Goal: Information Seeking & Learning: Learn about a topic

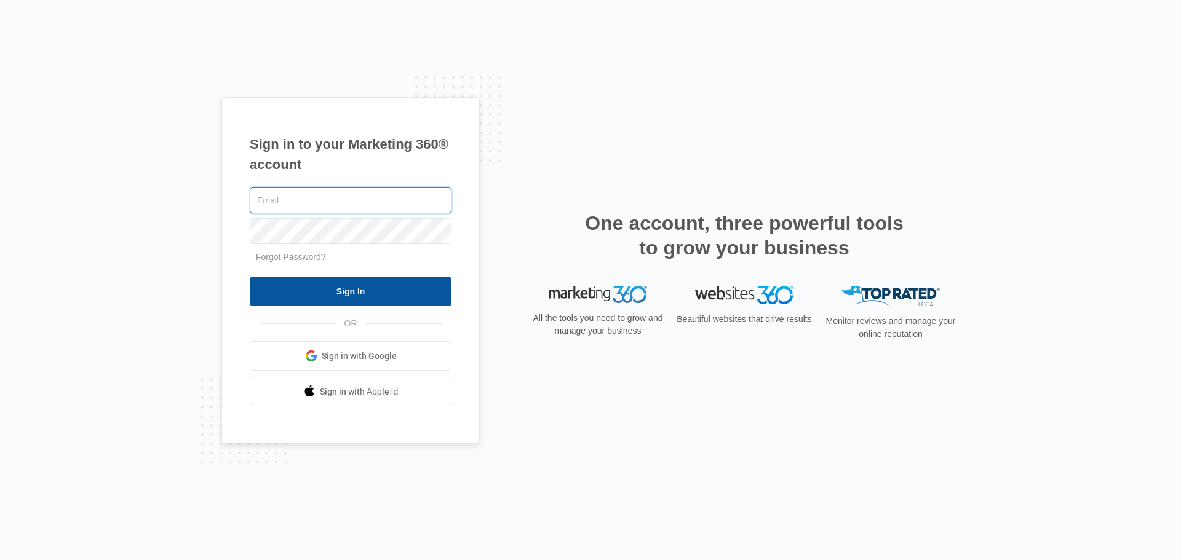
type input "[EMAIL_ADDRESS][DOMAIN_NAME]"
click at [402, 298] on input "Sign In" at bounding box center [351, 292] width 202 height 30
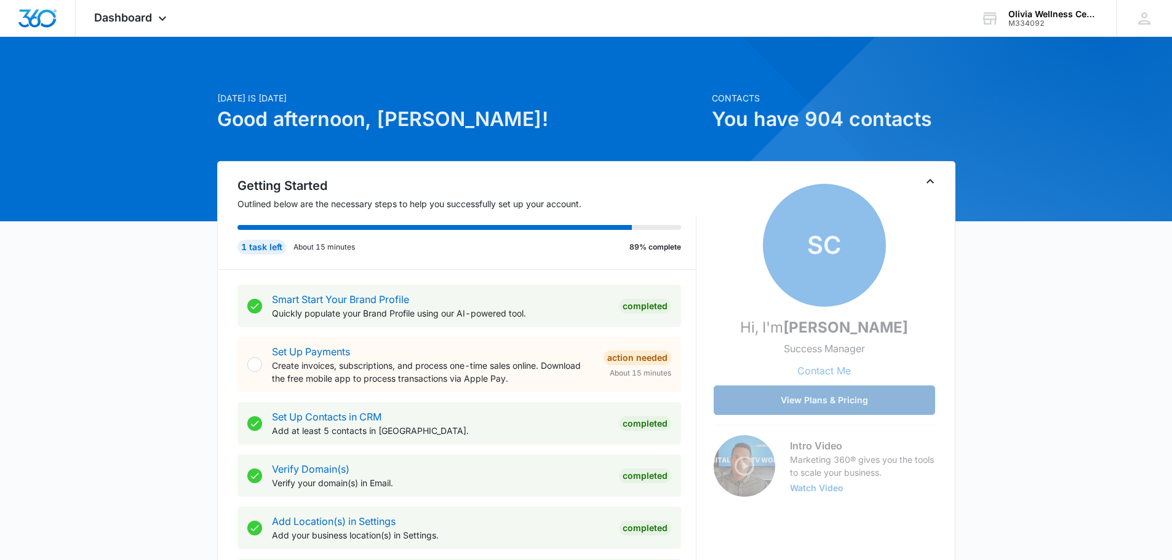
click at [820, 408] on button "View Plans & Pricing" at bounding box center [823, 401] width 221 height 30
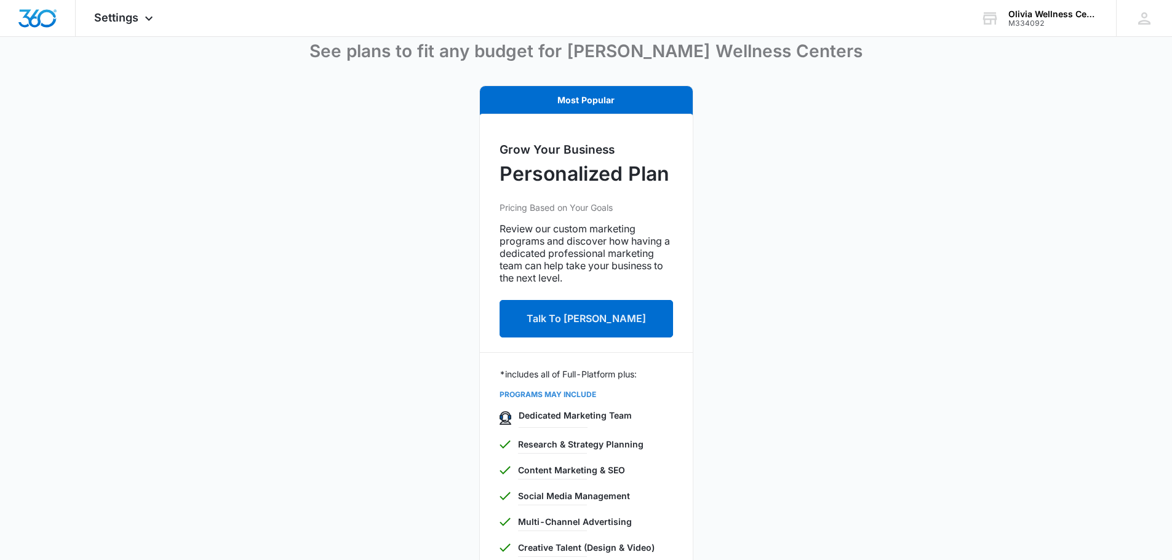
scroll to position [103, 0]
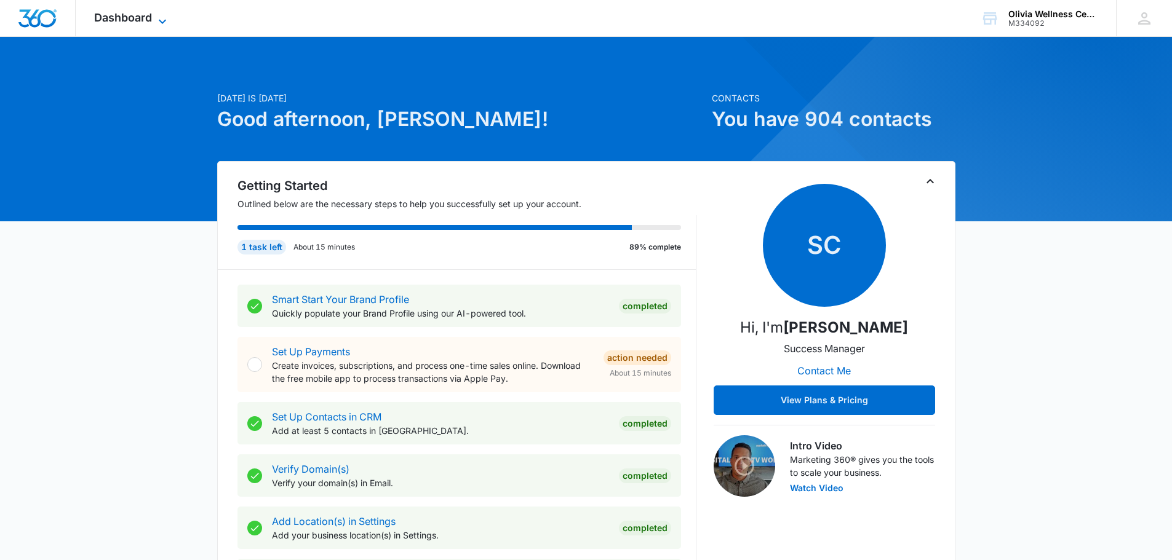
click at [161, 23] on icon at bounding box center [162, 21] width 15 height 15
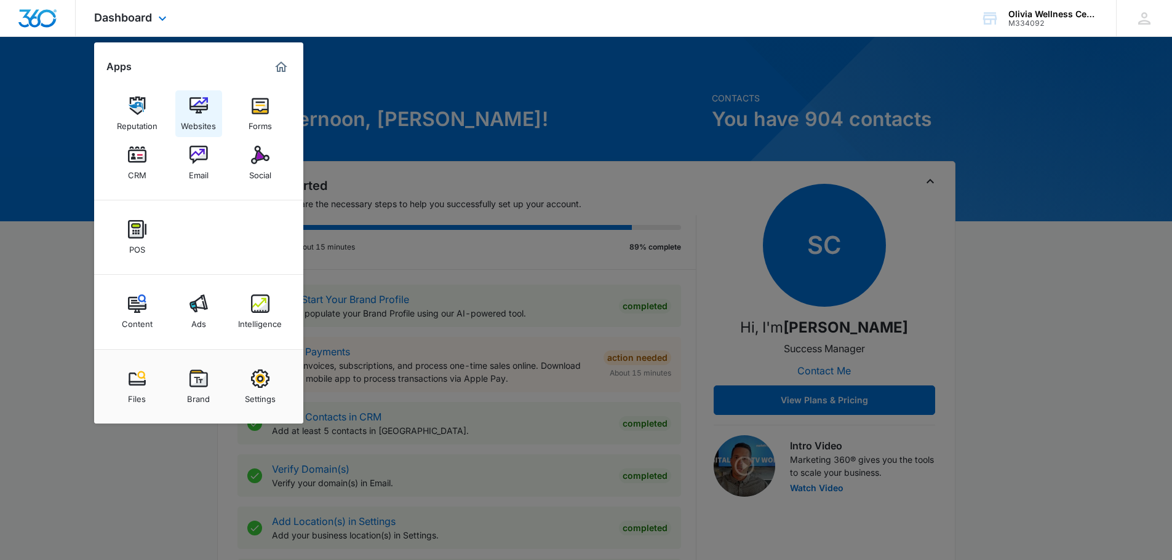
click at [200, 117] on div "Websites" at bounding box center [198, 123] width 35 height 16
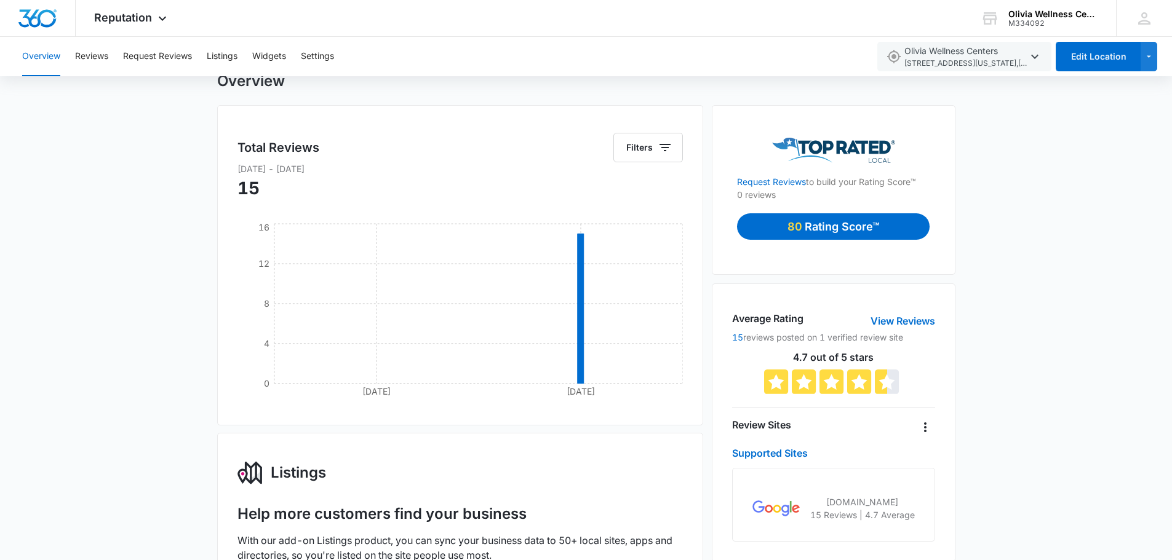
scroll to position [43, 0]
click at [827, 220] on p "Rating Score™" at bounding box center [841, 227] width 74 height 17
click at [899, 315] on link "View Reviews" at bounding box center [902, 321] width 65 height 15
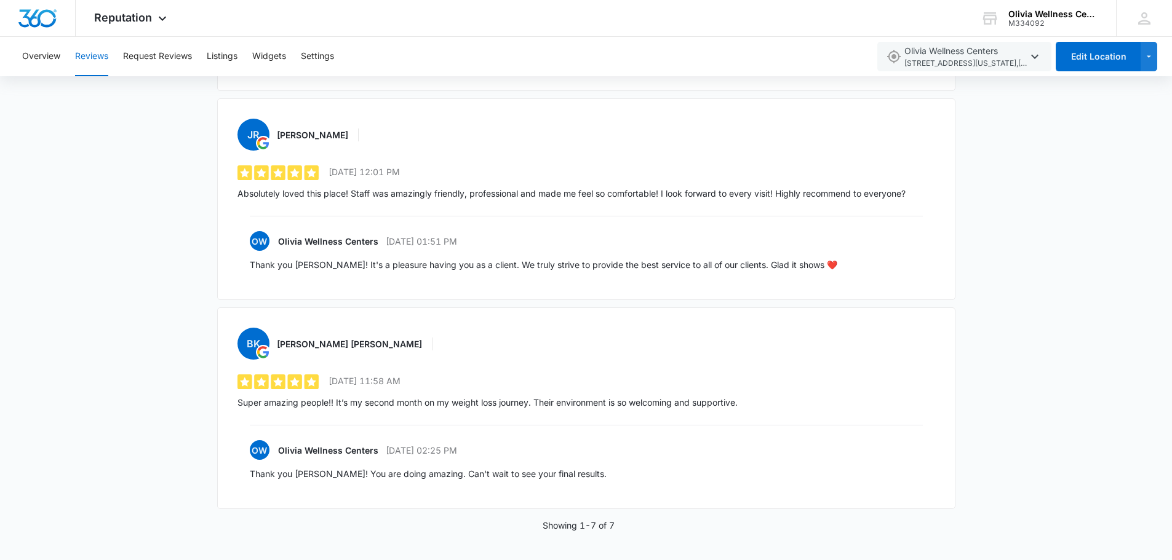
scroll to position [1000, 0]
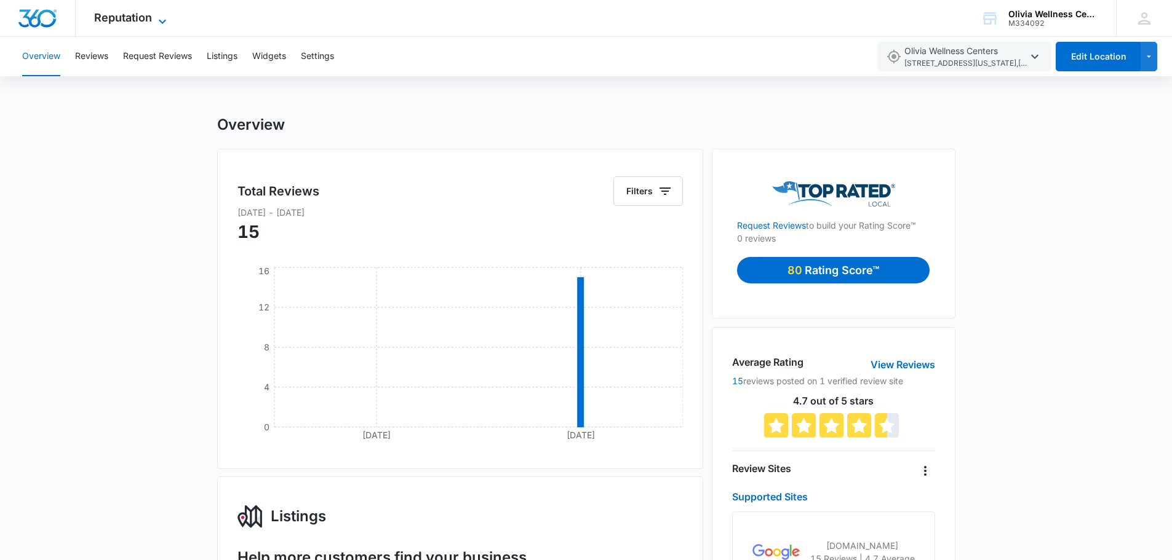
click at [165, 16] on icon at bounding box center [162, 21] width 15 height 15
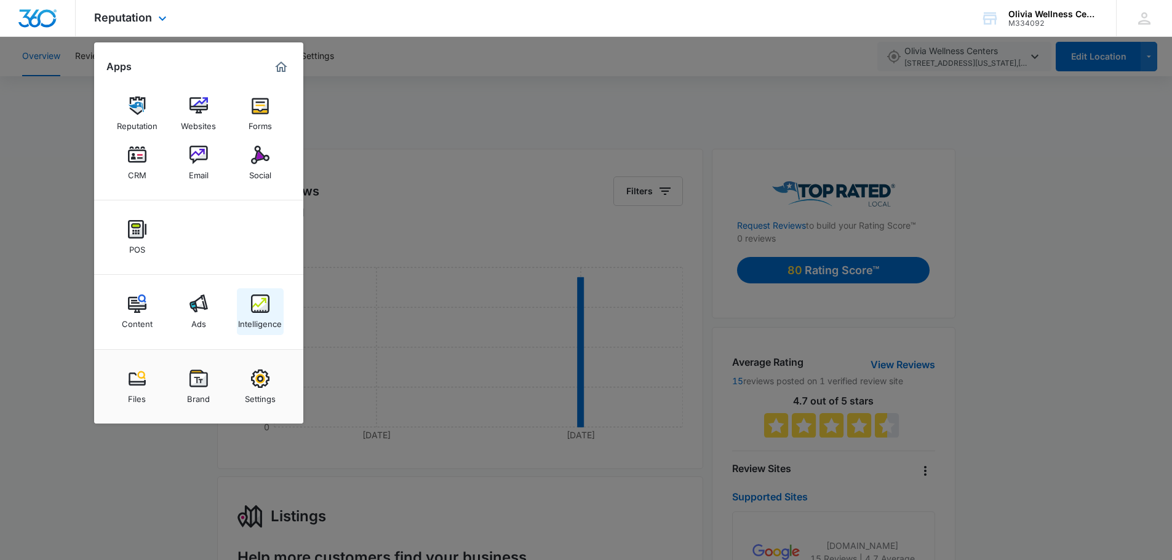
click at [265, 315] on div "Intelligence" at bounding box center [260, 321] width 44 height 16
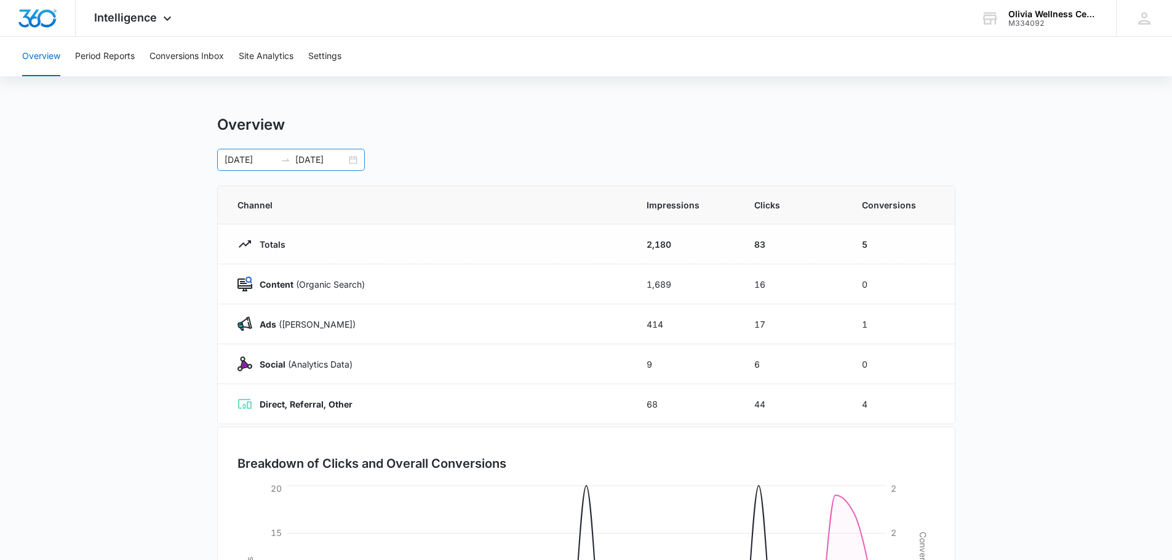
click at [350, 160] on div "07/14/2025 08/13/2025" at bounding box center [291, 160] width 148 height 22
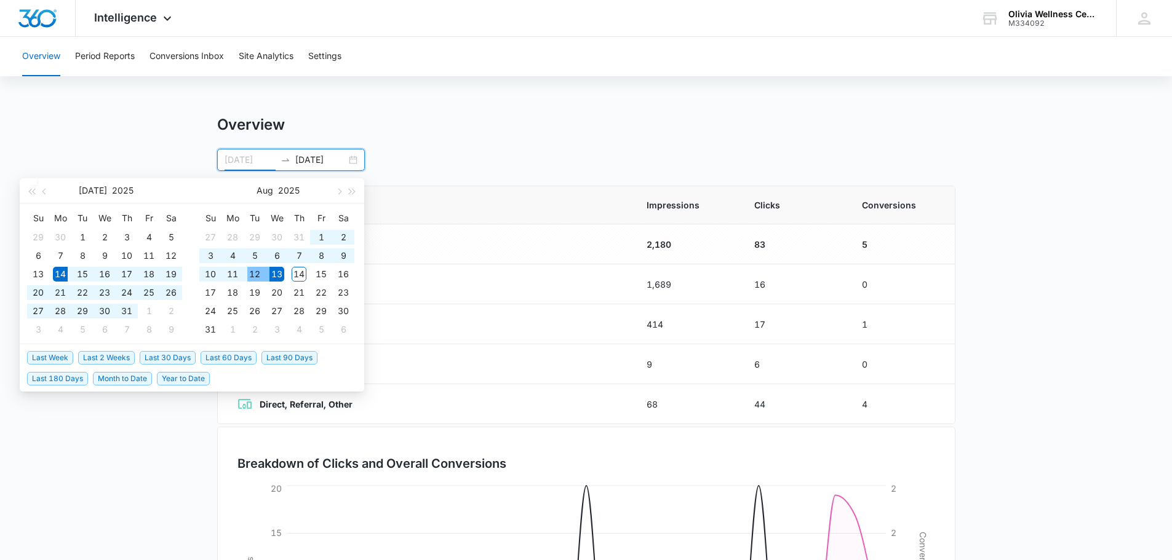
type input "08/13/2025"
click at [269, 276] on div "13" at bounding box center [276, 274] width 15 height 15
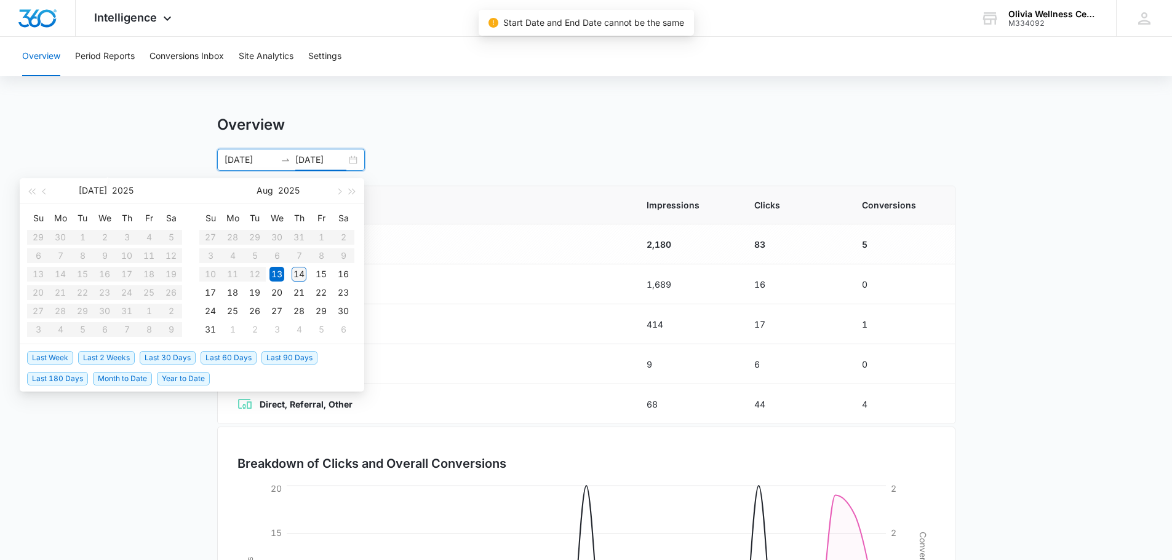
type input "08/14/2025"
click at [301, 277] on div "14" at bounding box center [298, 274] width 15 height 15
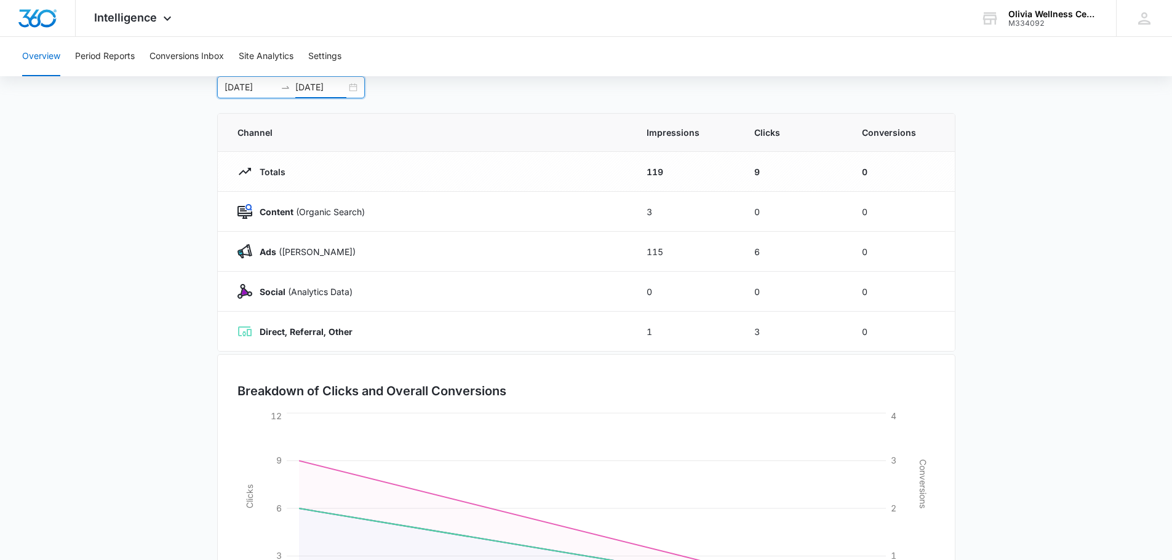
scroll to position [74, 0]
click at [312, 247] on p "Ads (Ad Campaigns)" at bounding box center [303, 250] width 103 height 13
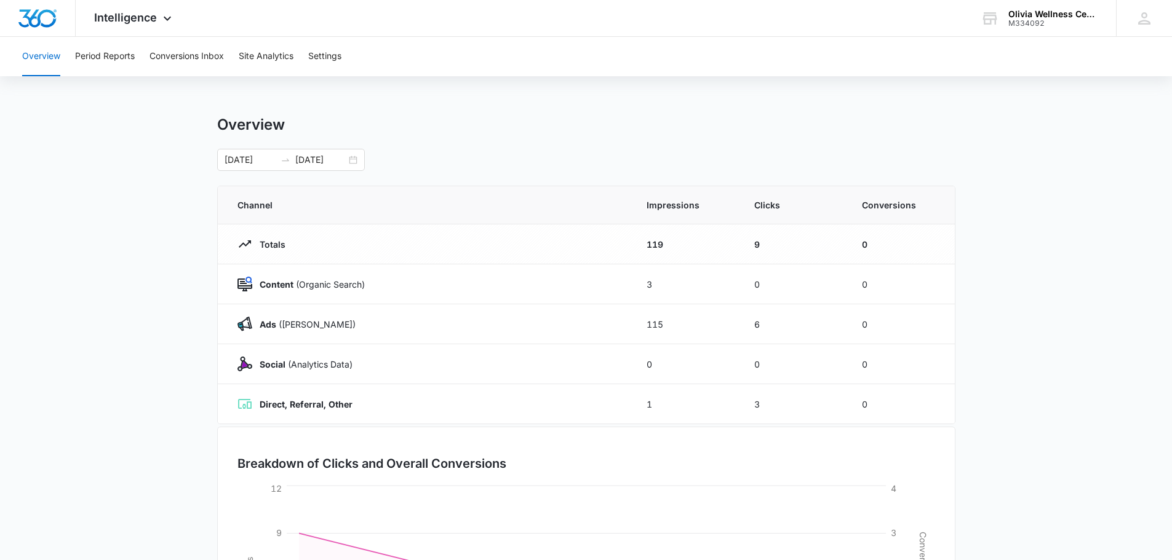
scroll to position [201, 0]
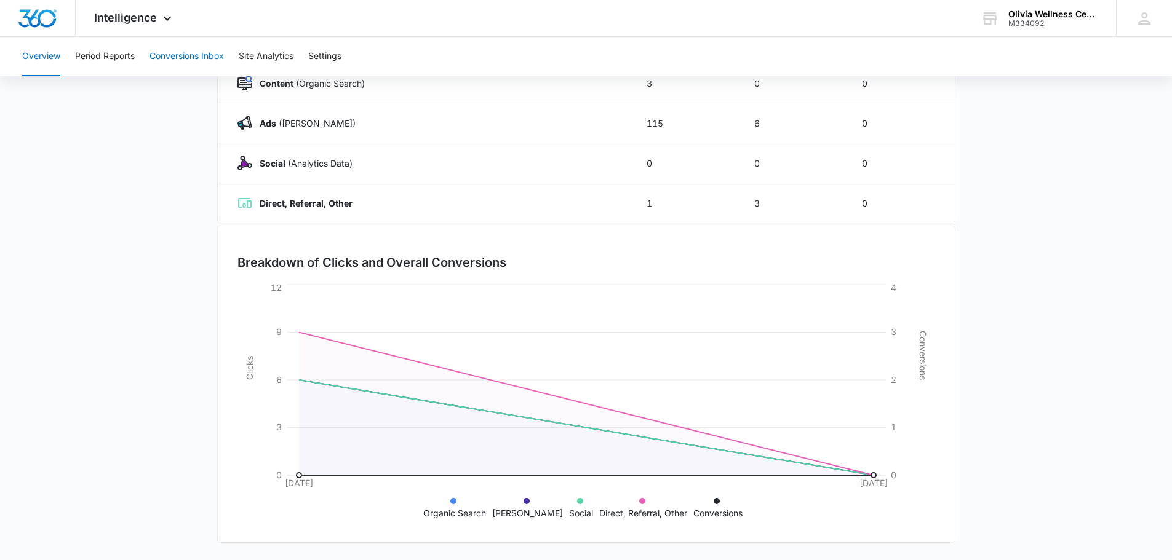
click at [182, 49] on button "Conversions Inbox" at bounding box center [186, 56] width 74 height 39
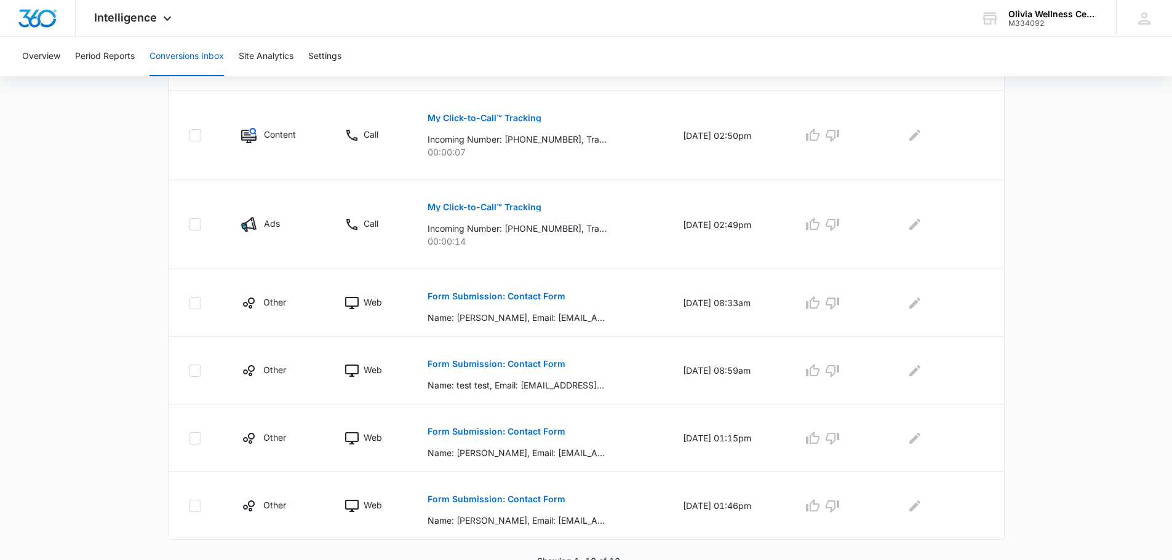
scroll to position [617, 0]
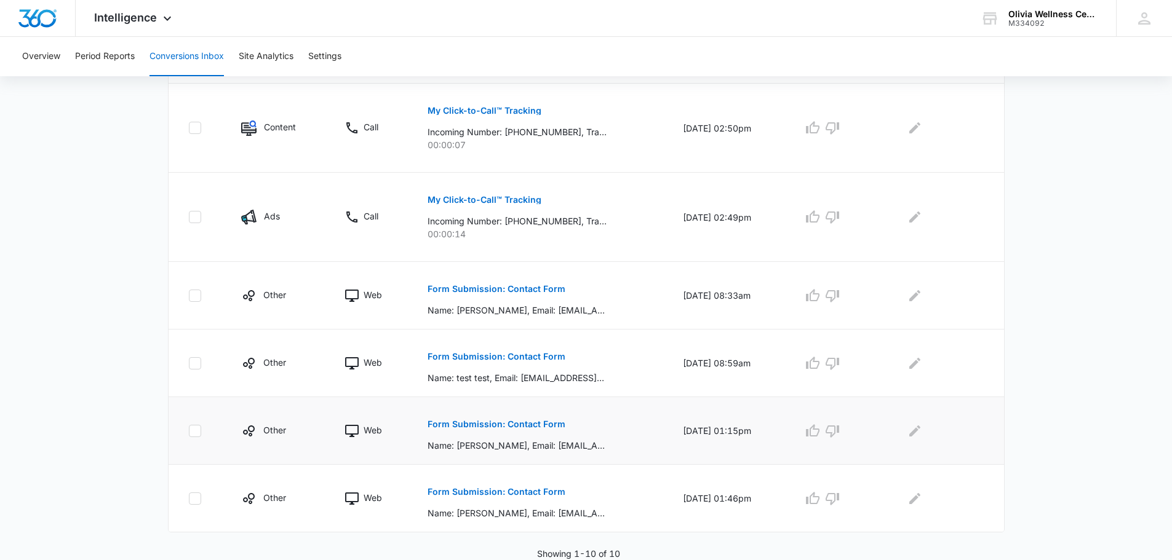
click at [479, 417] on button "Form Submission: Contact Form" at bounding box center [496, 425] width 138 height 30
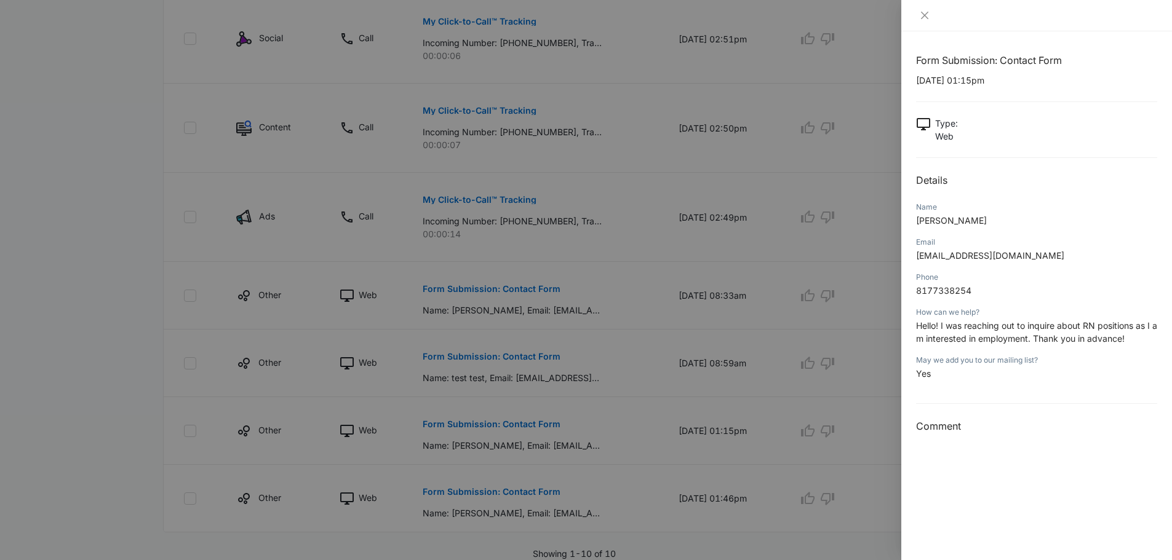
click at [483, 494] on div at bounding box center [586, 280] width 1172 height 560
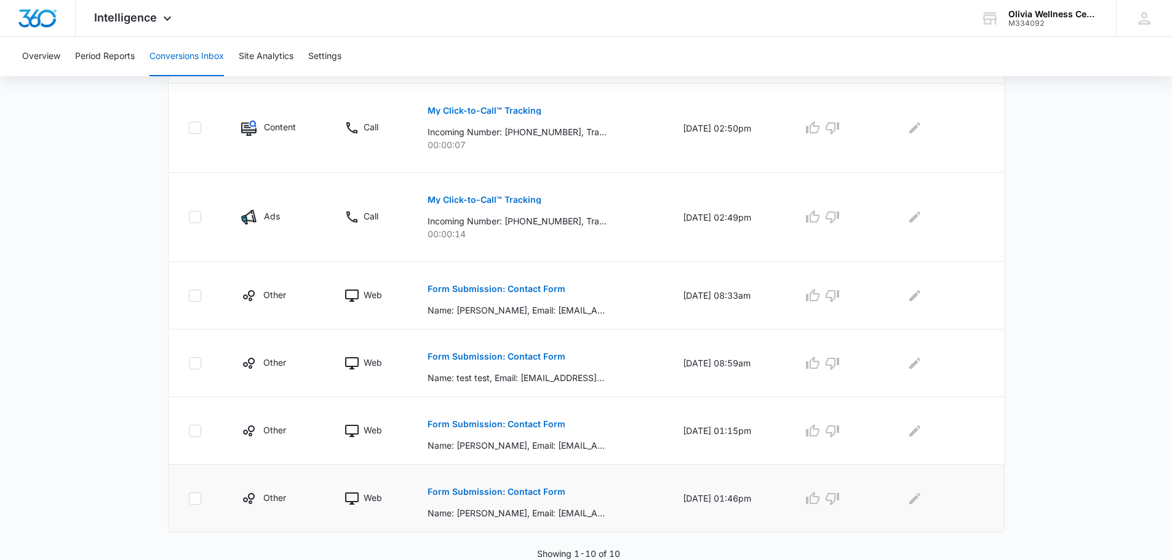
click at [488, 486] on button "Form Submission: Contact Form" at bounding box center [496, 492] width 138 height 30
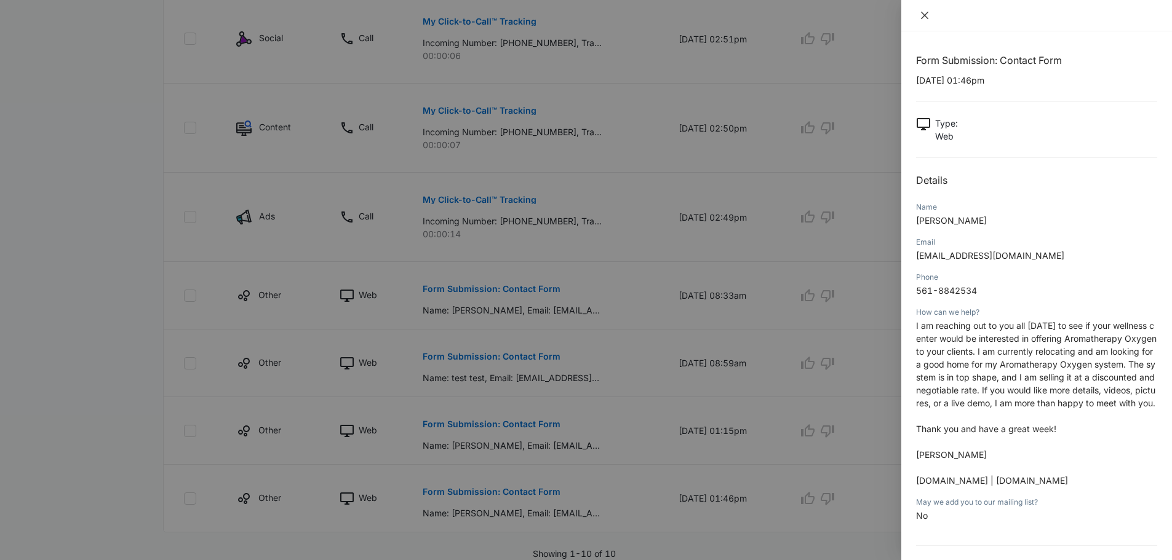
click at [924, 16] on icon "close" at bounding box center [924, 15] width 7 height 7
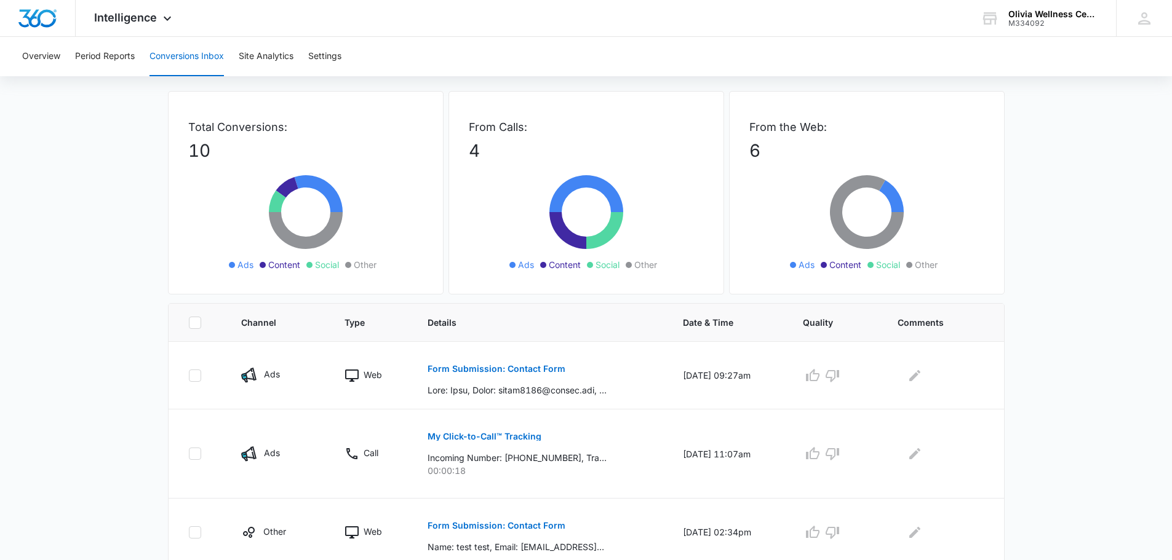
scroll to position [6, 0]
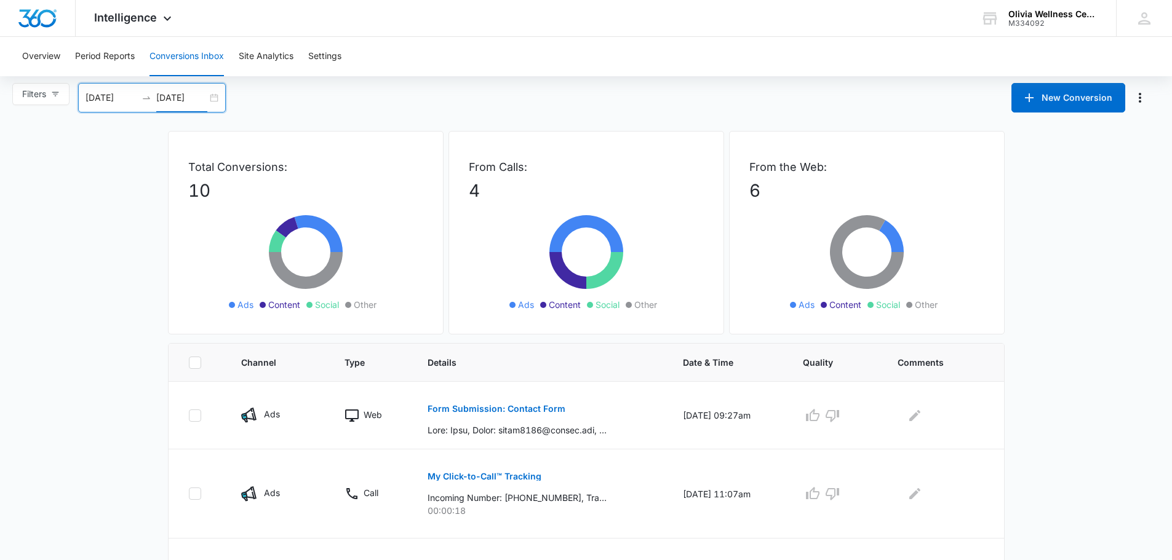
click at [195, 93] on input "08/14/2025" at bounding box center [181, 98] width 51 height 14
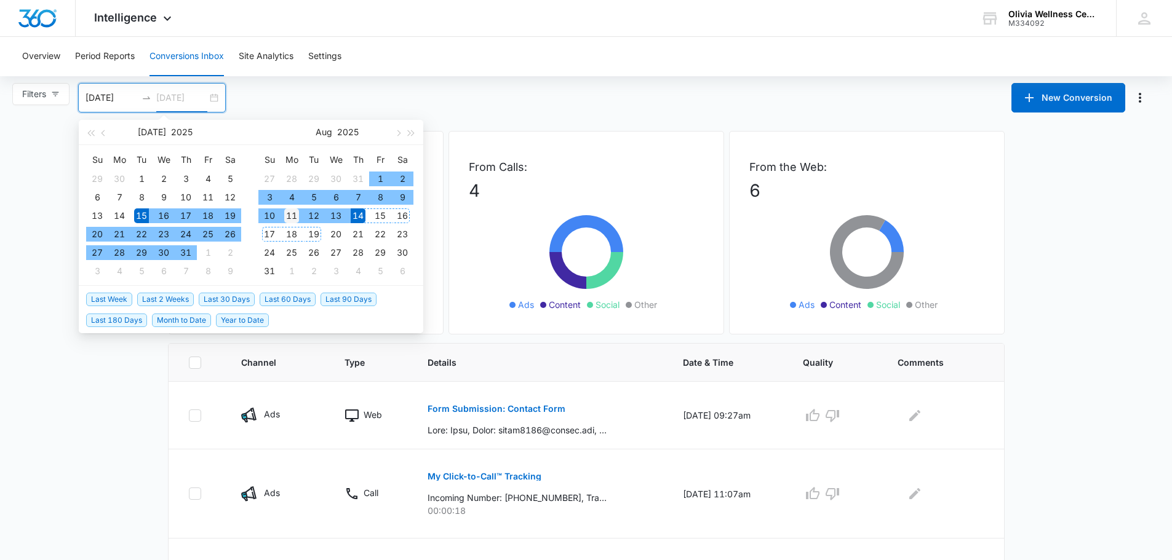
type input "08/11/2025"
click at [292, 218] on div "11" at bounding box center [291, 215] width 15 height 15
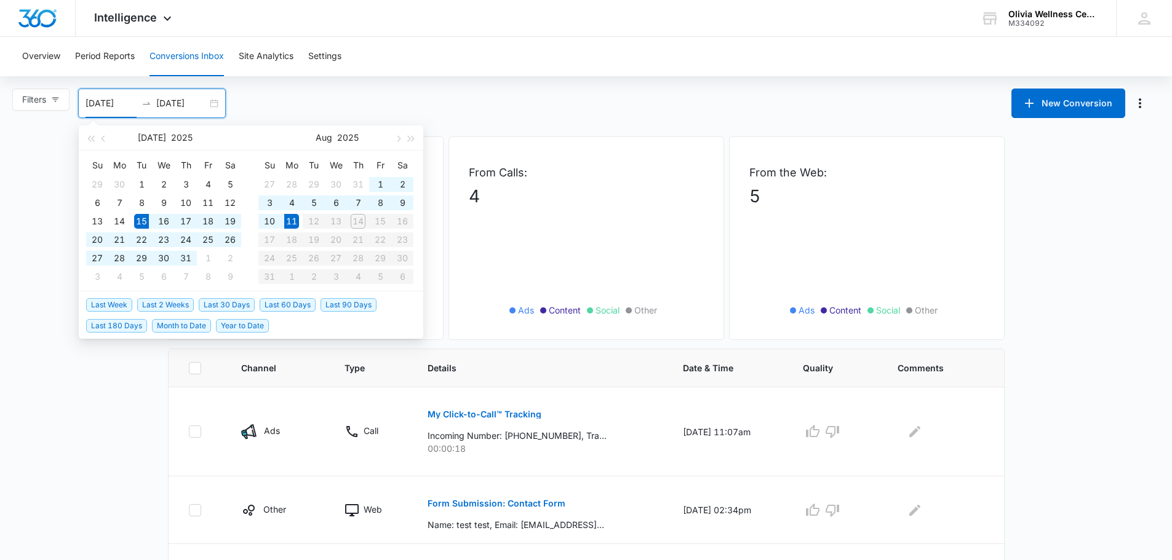
click at [362, 221] on table "Su Mo Tu We Th Fr Sa 27 28 29 30 31 1 2 3 4 5 6 7 8 9 10 11 12 13 14 15 16 17 1…" at bounding box center [335, 221] width 155 height 130
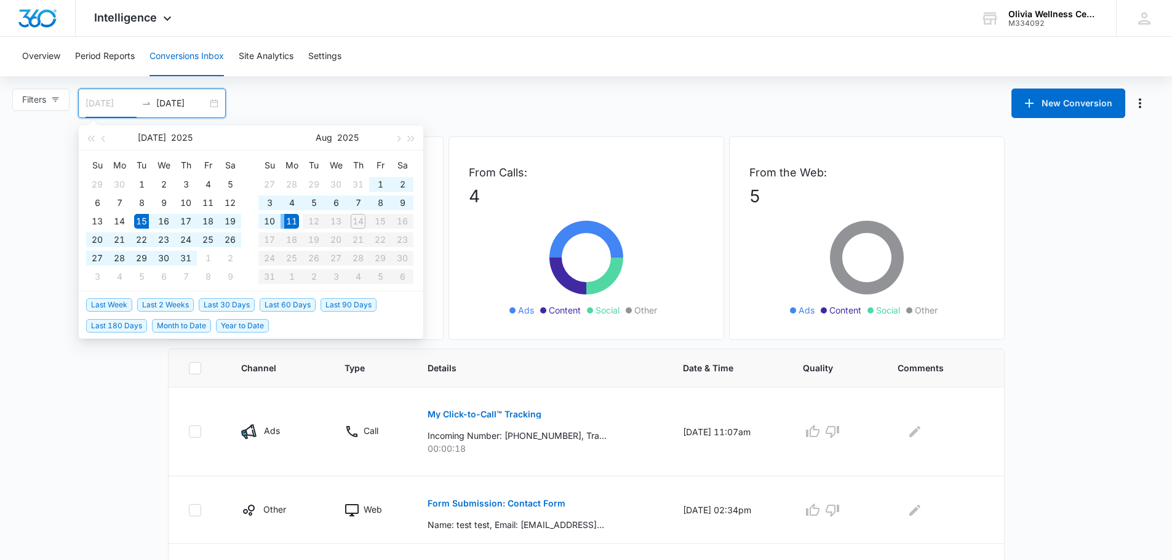
click at [297, 221] on div "11" at bounding box center [291, 221] width 15 height 15
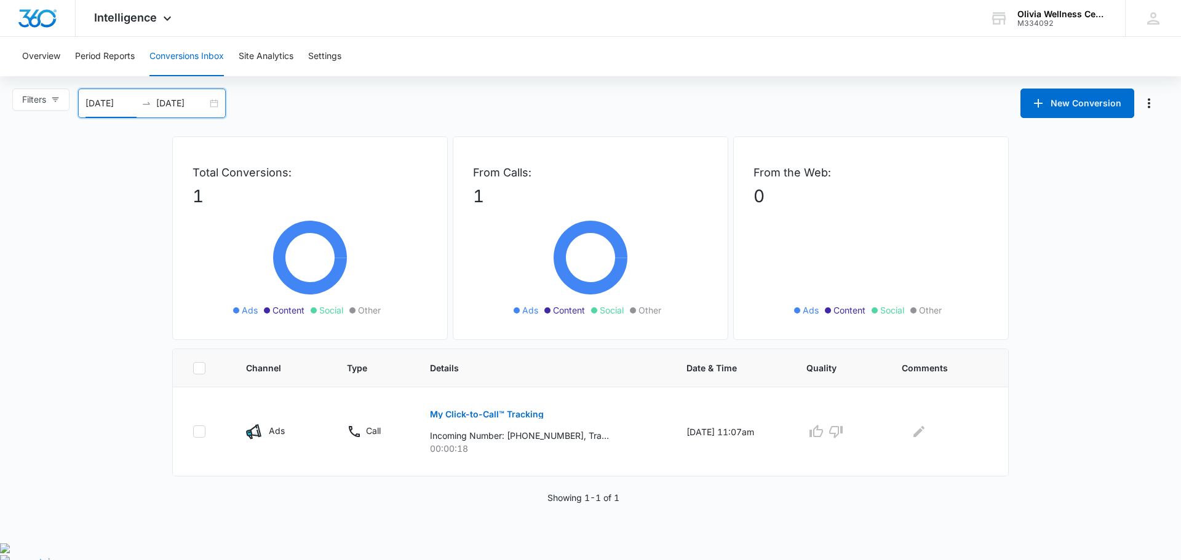
click at [218, 107] on div "08/11/2025 08/11/2025" at bounding box center [152, 104] width 148 height 30
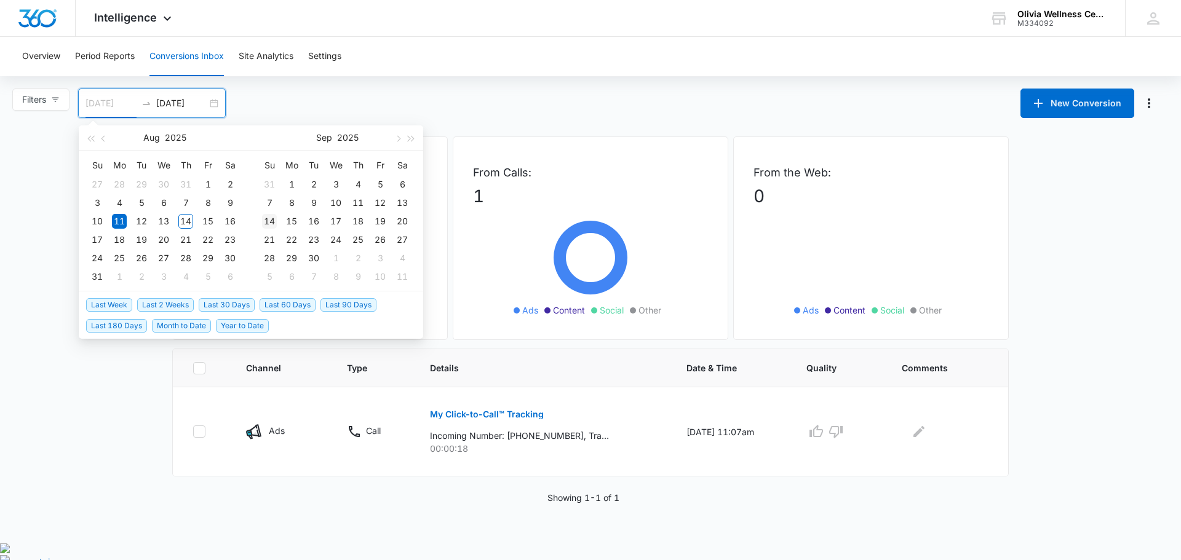
type input "09/14/2025"
click at [267, 218] on div "14" at bounding box center [269, 221] width 15 height 15
type input "09/14/2025"
click at [101, 222] on table "Su Mo Tu We Th Fr Sa 27 28 29 30 31 1 2 3 4 5 6 7 8 9 10 11 12 13 14 15 16 17 1…" at bounding box center [163, 221] width 155 height 130
click at [199, 225] on table "Su Mo Tu We Th Fr Sa 27 28 29 30 31 1 2 3 4 5 6 7 8 9 10 11 12 13 14 15 16 17 1…" at bounding box center [163, 221] width 155 height 130
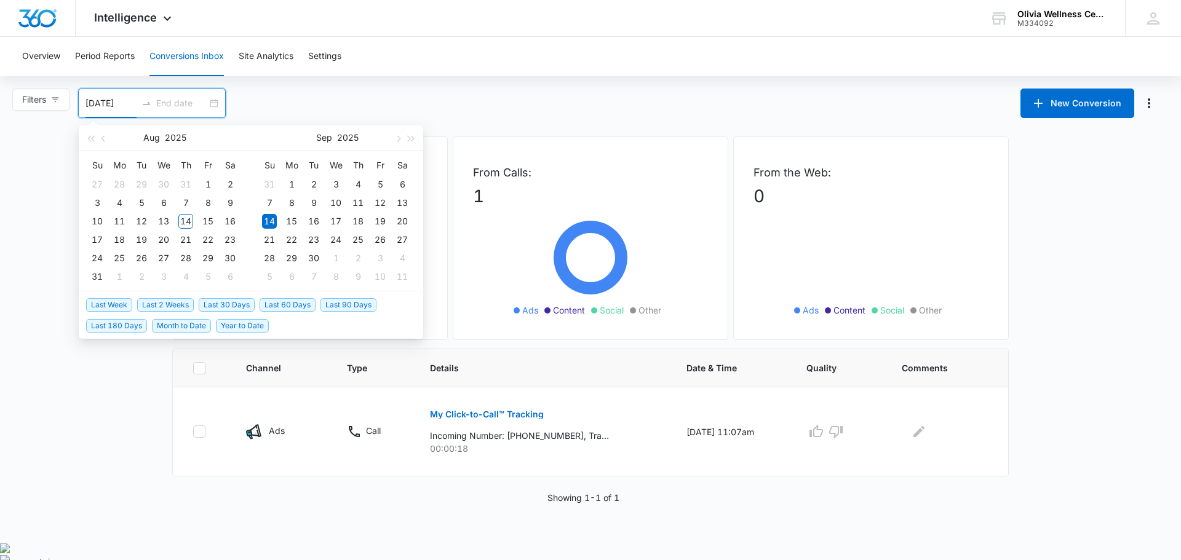
click at [108, 106] on input "09/14/2025" at bounding box center [110, 104] width 51 height 14
type input "08/10/2025"
click at [98, 223] on div "10" at bounding box center [97, 221] width 15 height 15
type input "08/14/2025"
click at [184, 223] on div "14" at bounding box center [185, 221] width 15 height 15
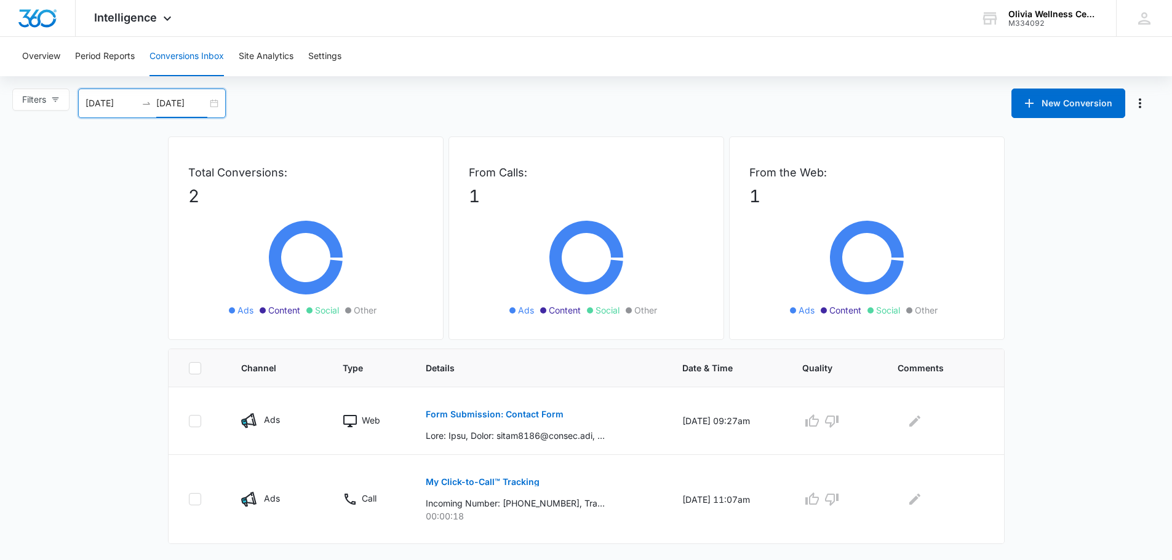
scroll to position [12, 0]
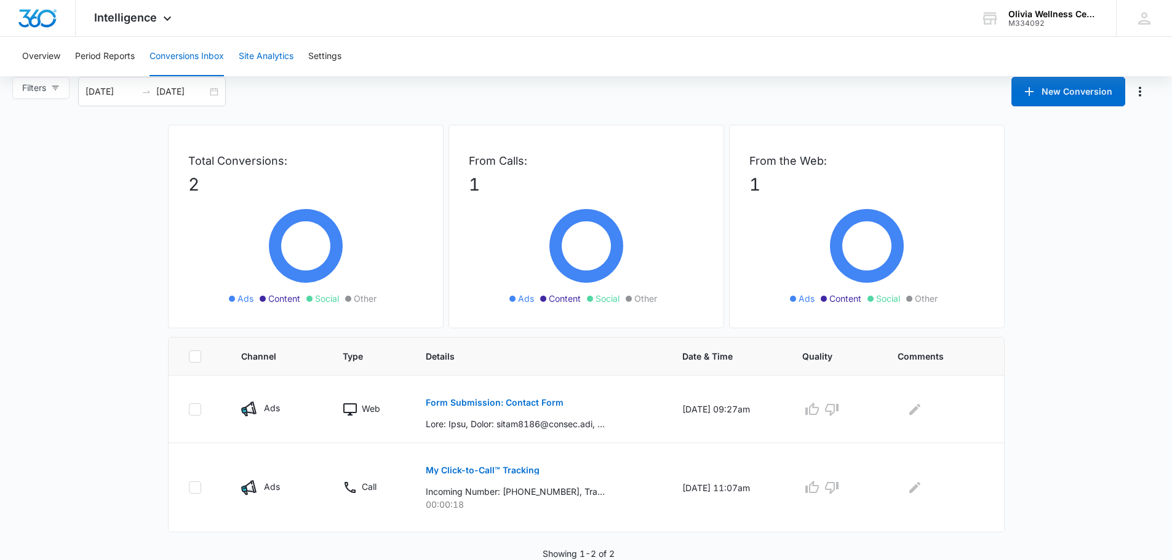
click at [269, 50] on button "Site Analytics" at bounding box center [266, 56] width 55 height 39
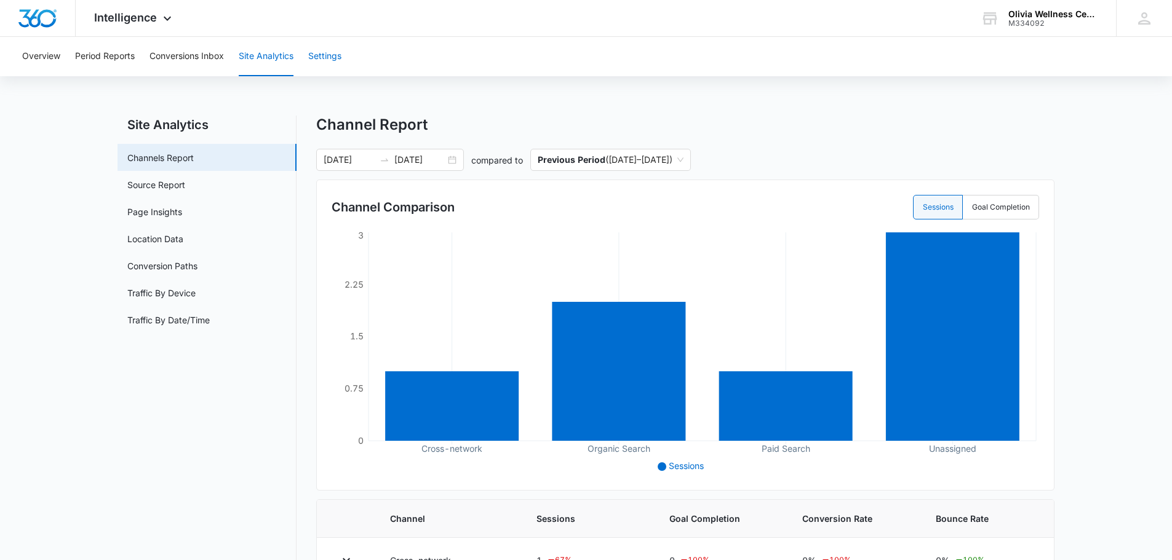
click at [326, 58] on button "Settings" at bounding box center [324, 56] width 33 height 39
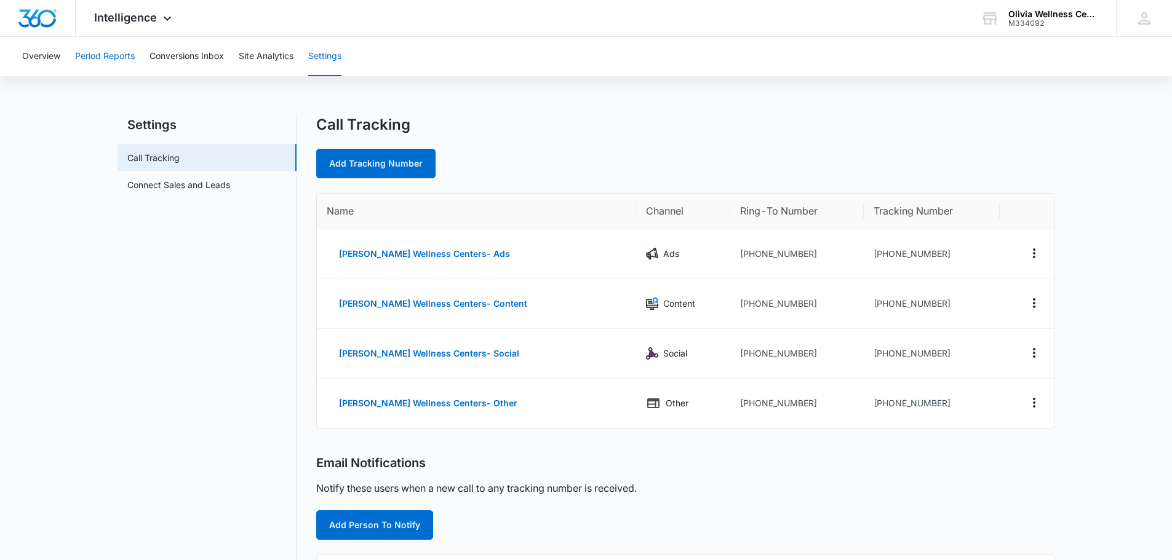
click at [107, 60] on button "Period Reports" at bounding box center [105, 56] width 60 height 39
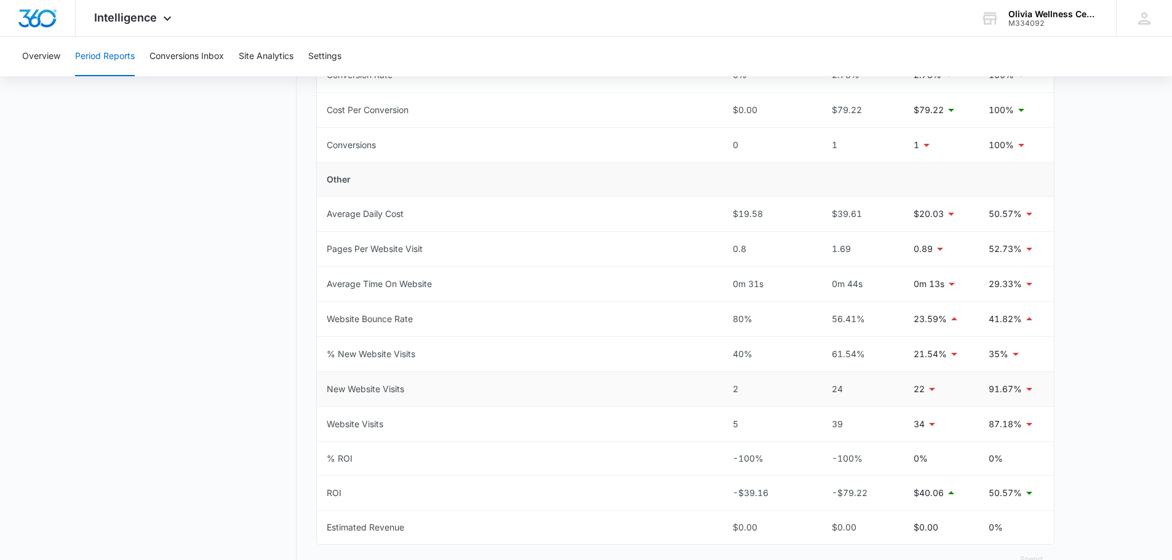
scroll to position [518, 0]
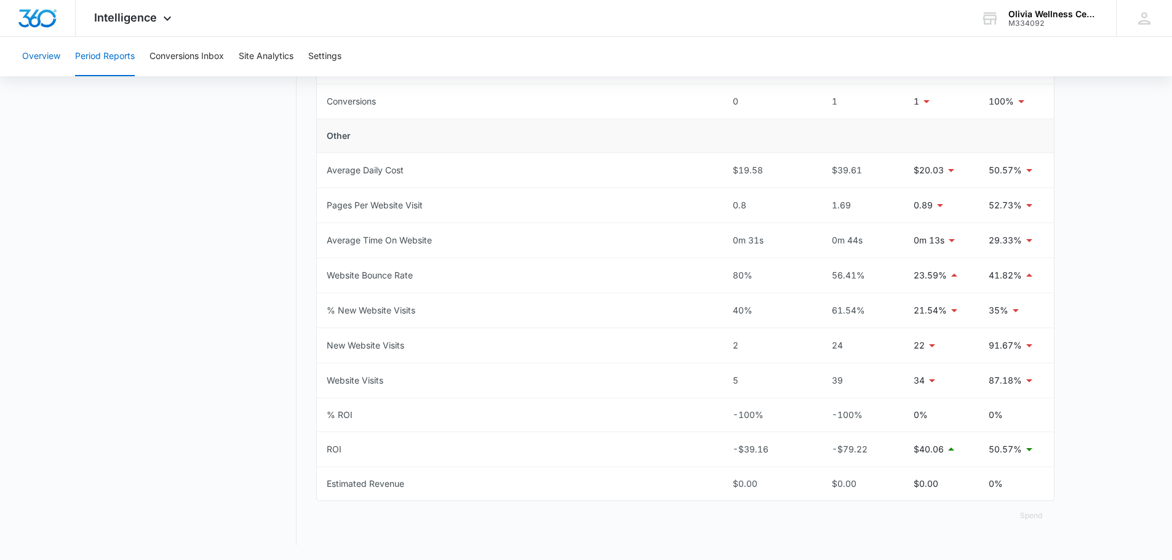
click at [39, 61] on button "Overview" at bounding box center [41, 56] width 38 height 39
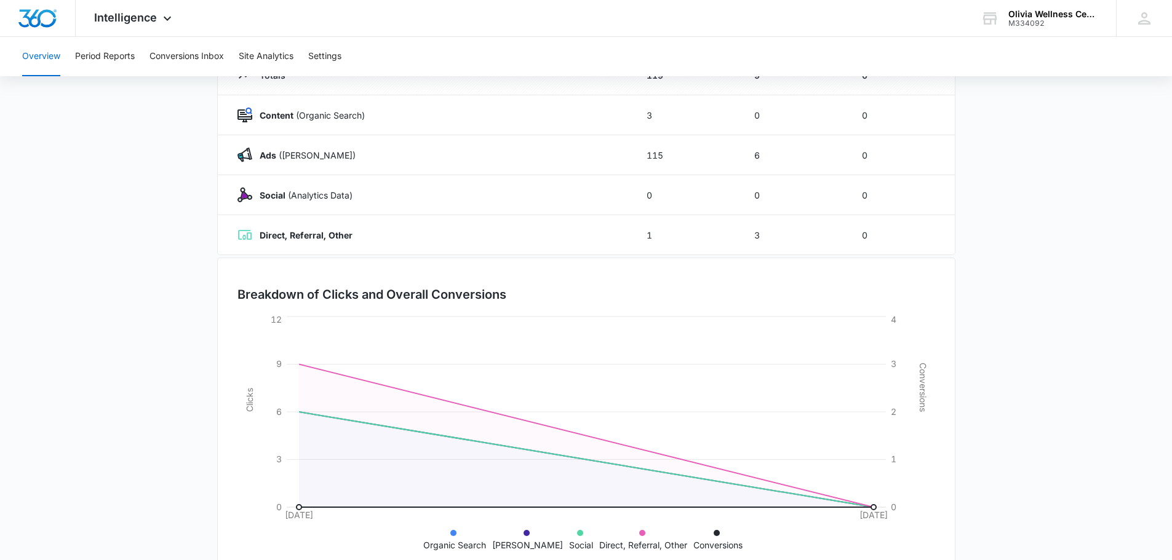
scroll to position [201, 0]
